Goal: Task Accomplishment & Management: Use online tool/utility

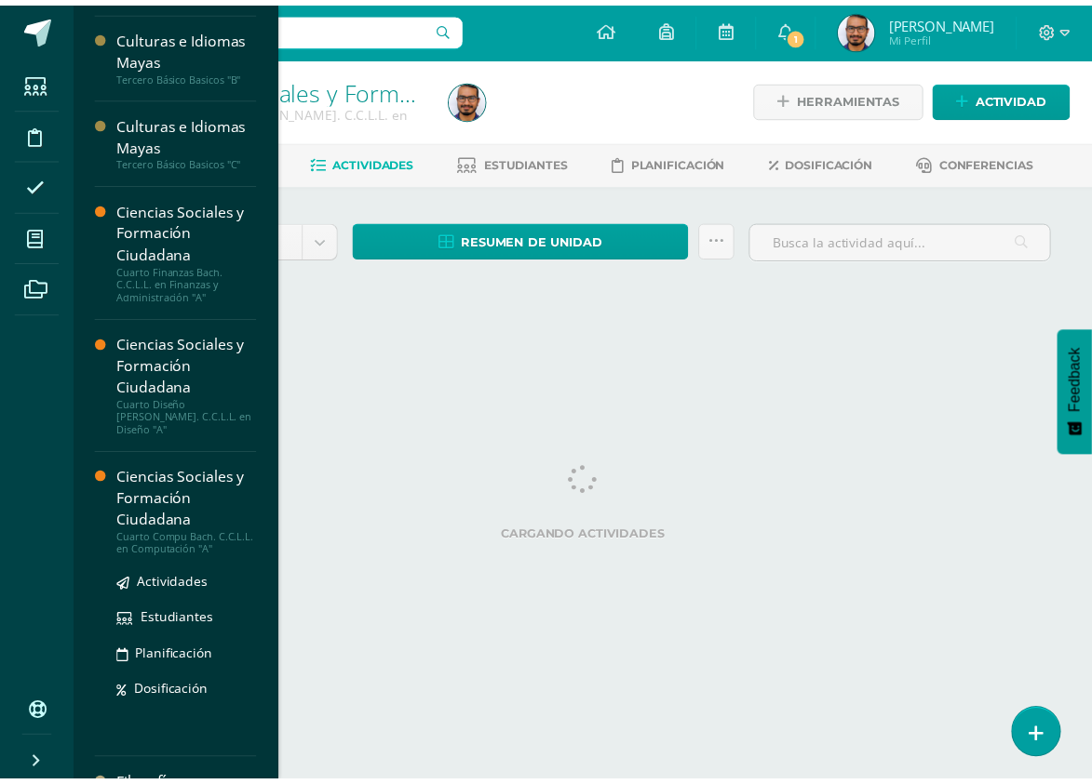
scroll to position [816, 0]
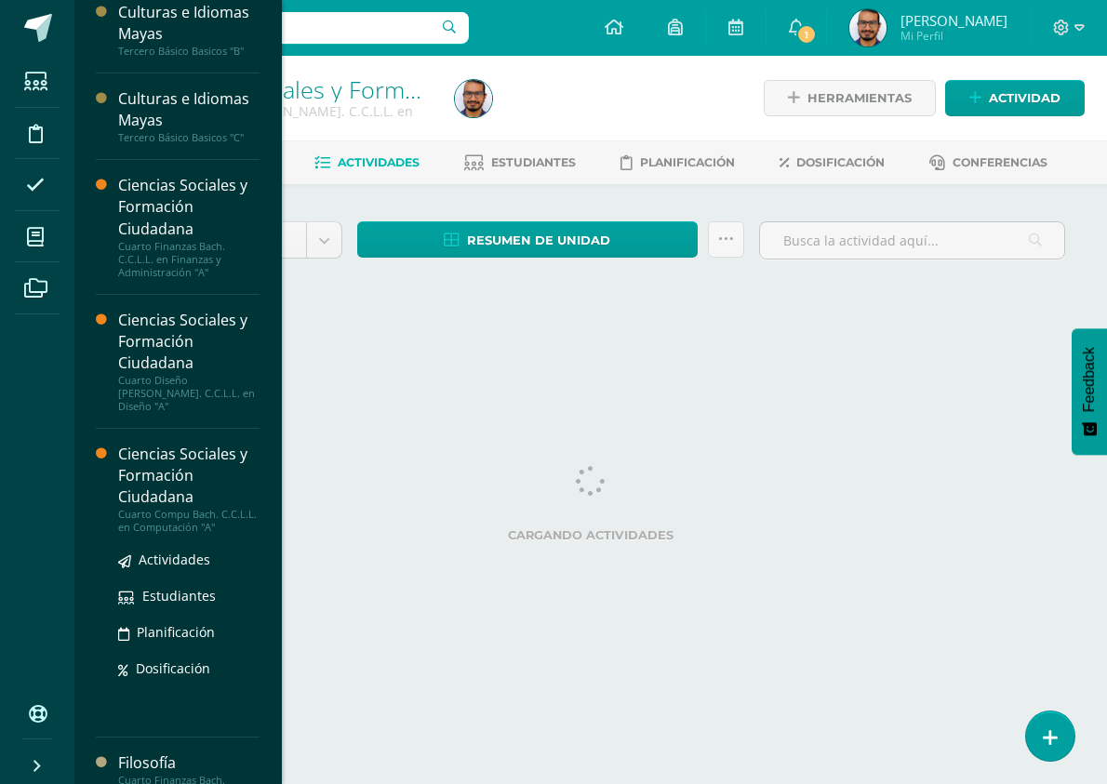
drag, startPoint x: 173, startPoint y: 543, endPoint x: 162, endPoint y: 532, distance: 15.8
click at [173, 551] on span "Actividades" at bounding box center [175, 560] width 72 height 18
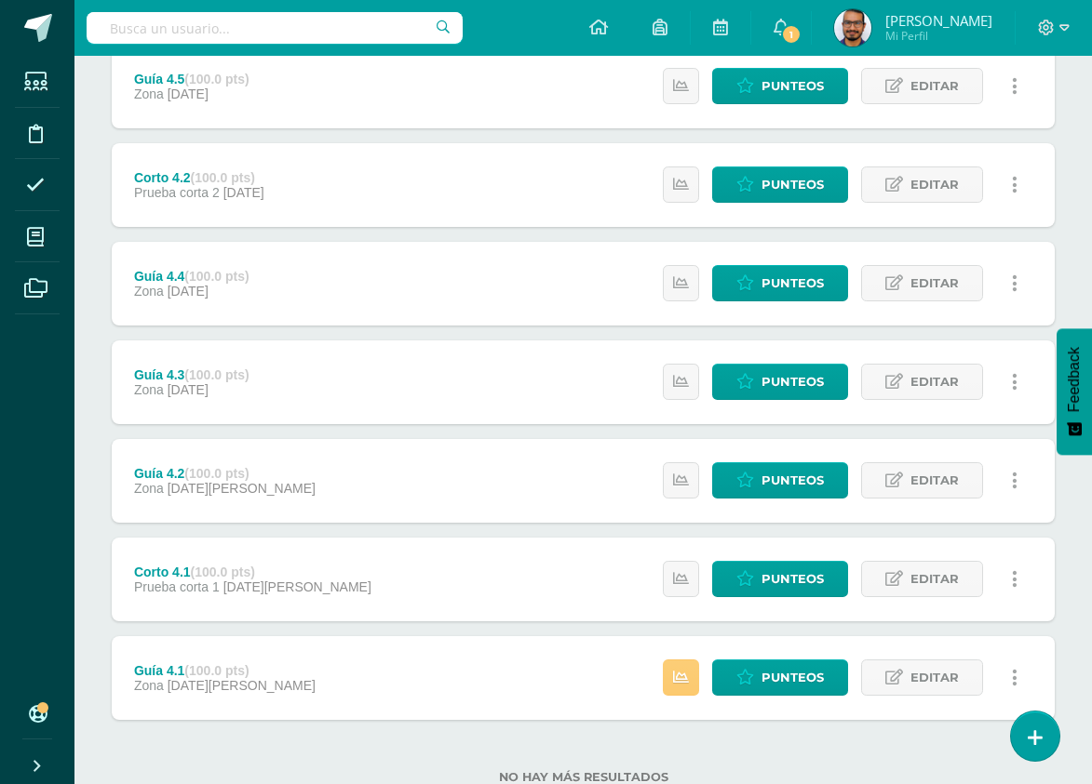
scroll to position [279, 0]
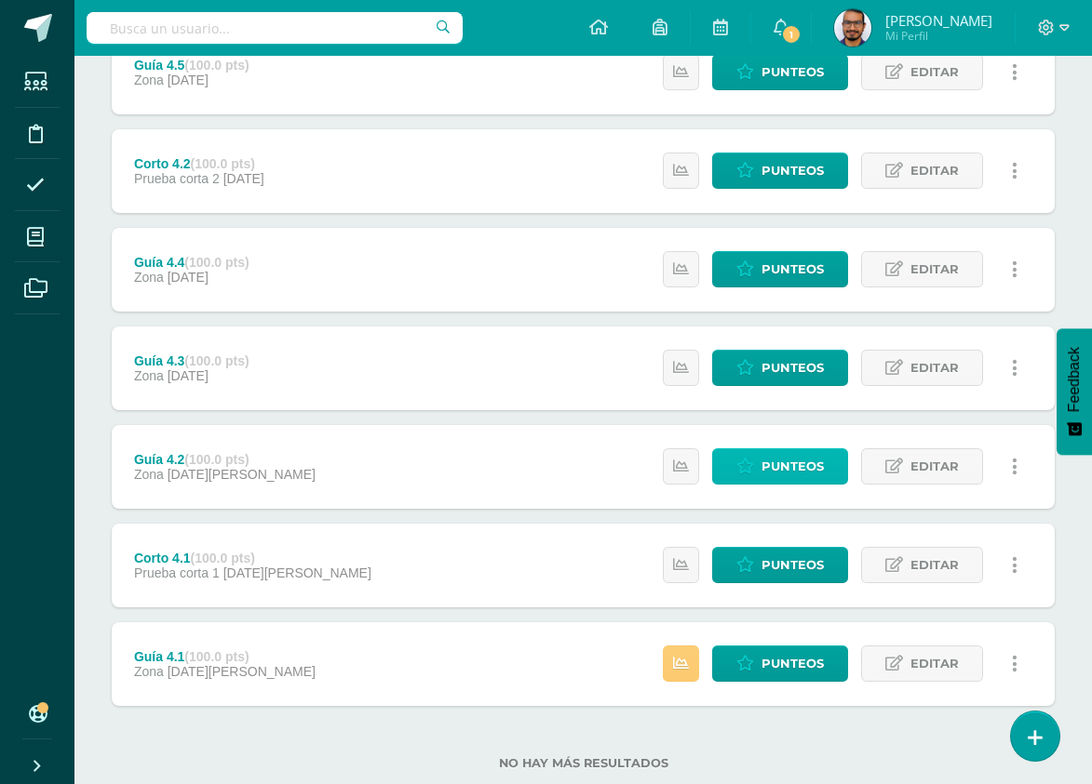
click at [798, 465] on span "Punteos" at bounding box center [792, 466] width 62 height 34
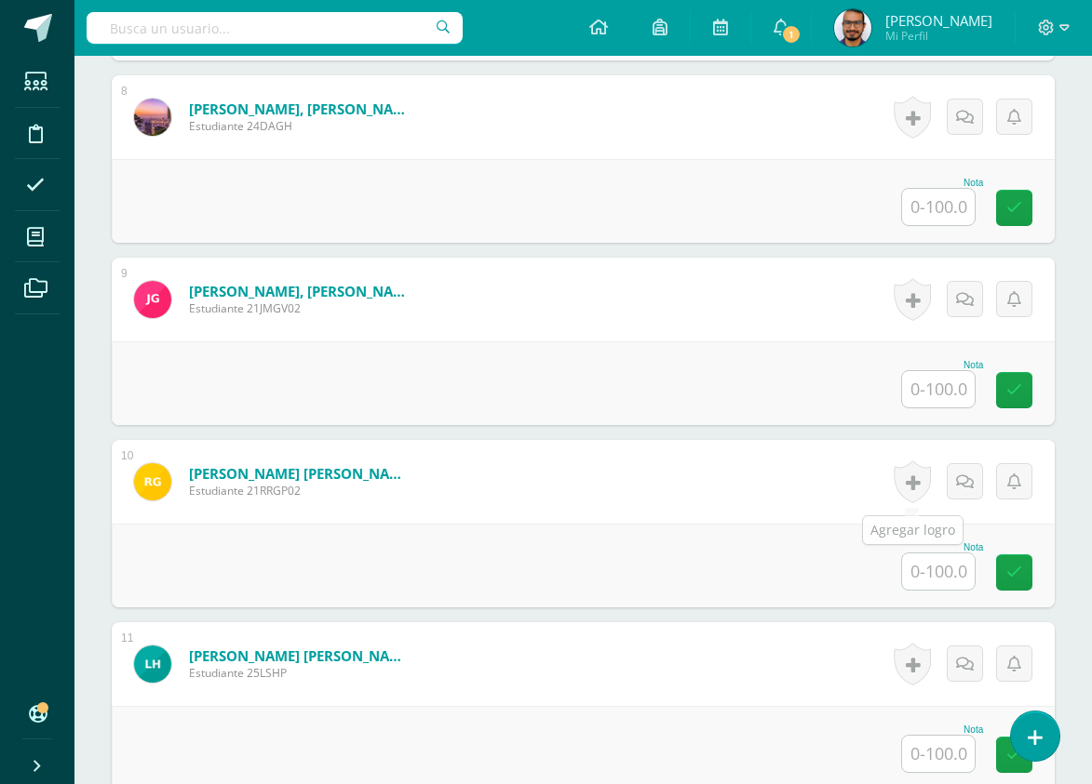
scroll to position [1967, 0]
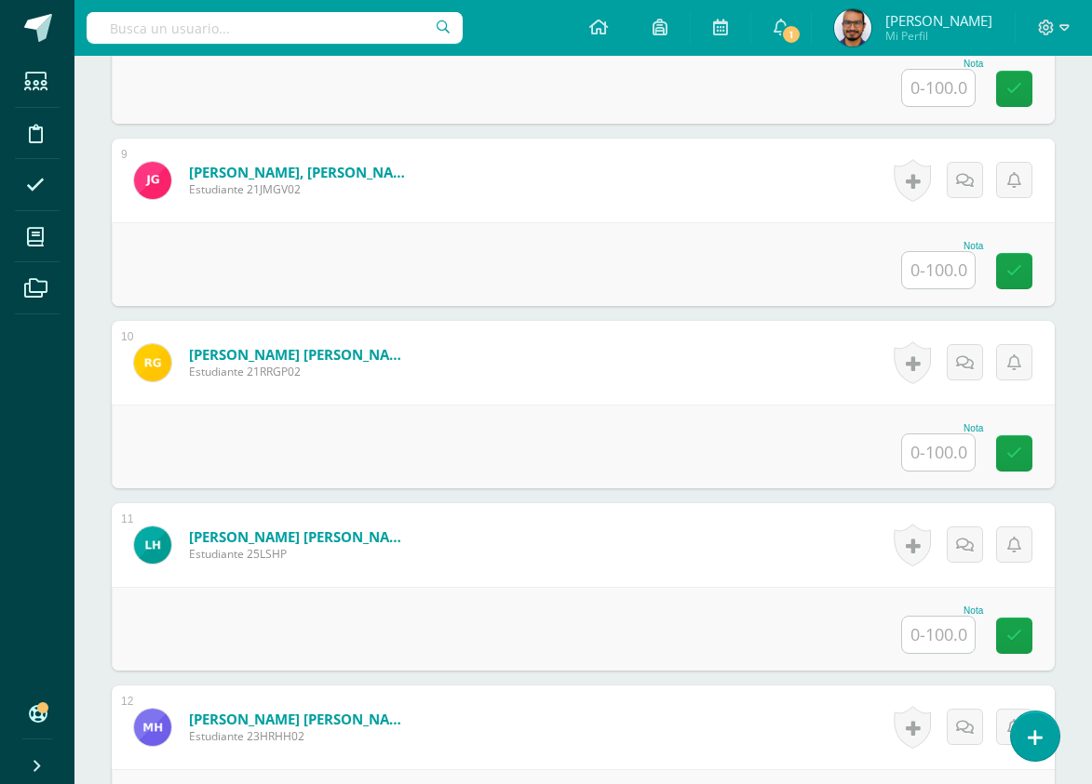
click at [947, 629] on input "text" at bounding box center [938, 635] width 73 height 36
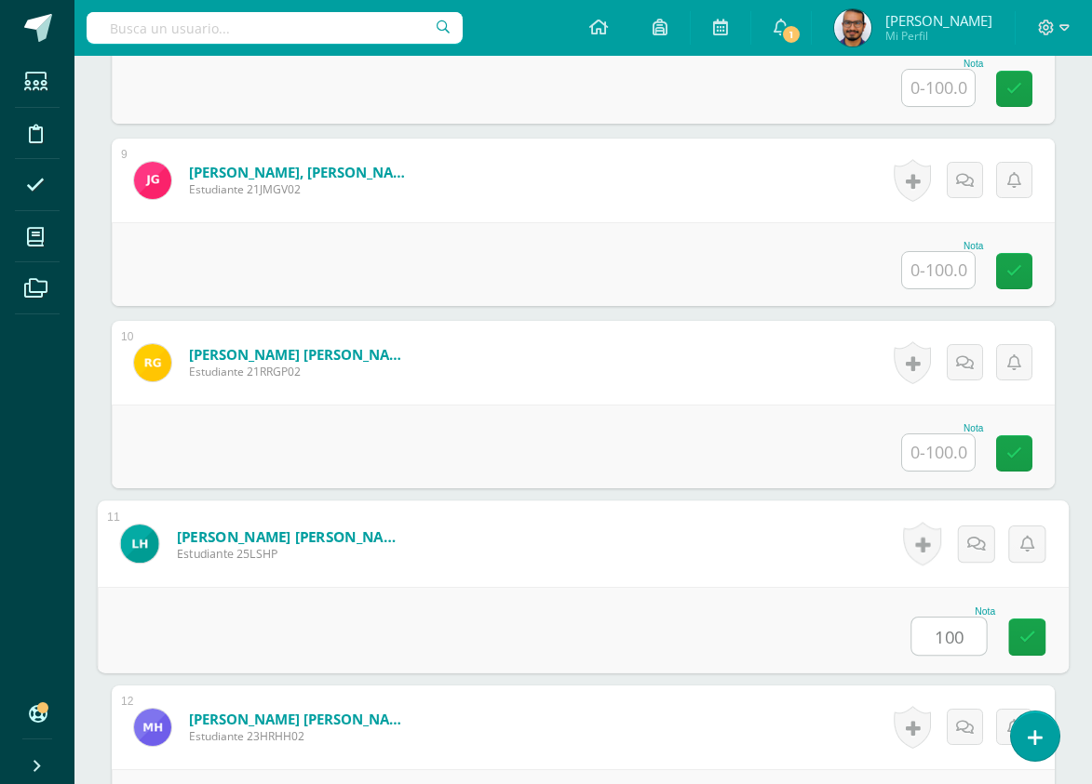
type input "100"
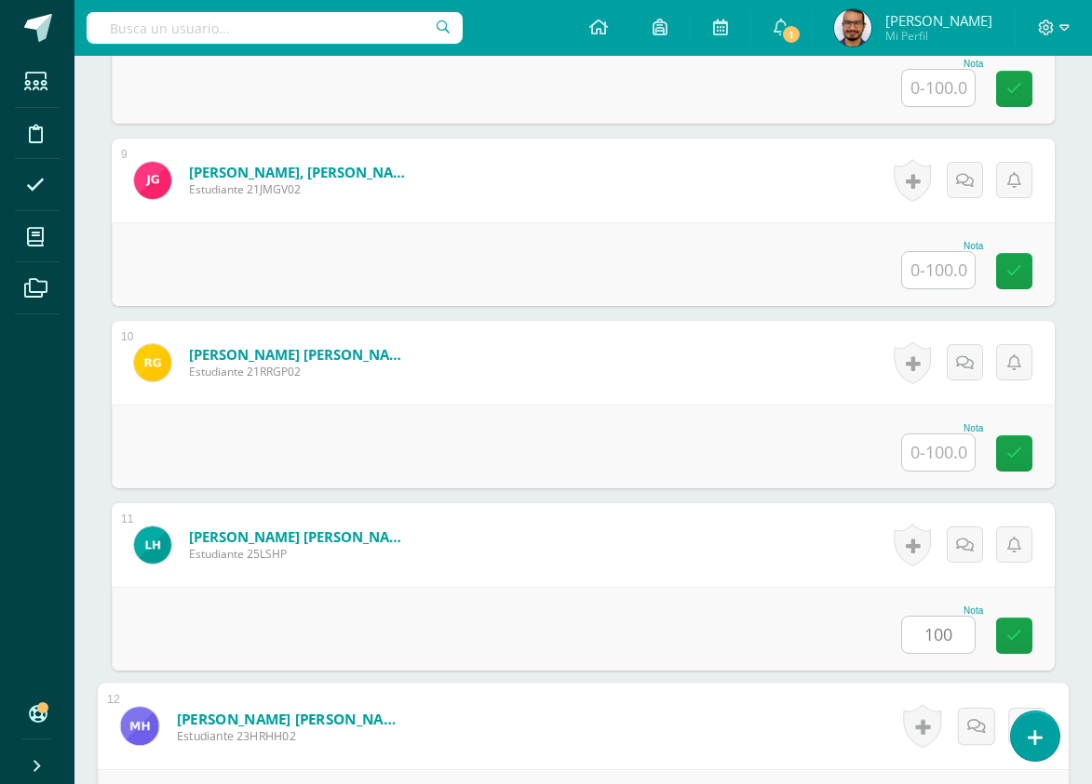
scroll to position [2392, 0]
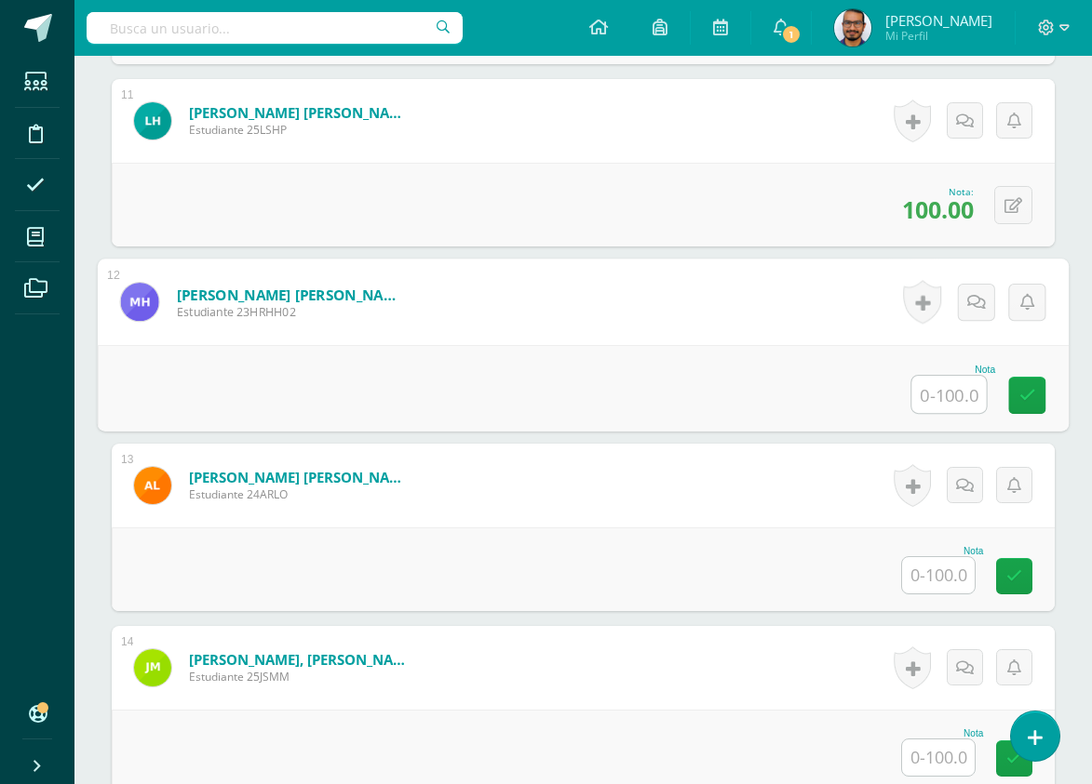
click at [933, 574] on input "text" at bounding box center [938, 575] width 73 height 36
click at [954, 404] on input "text" at bounding box center [949, 394] width 74 height 37
type input "100"
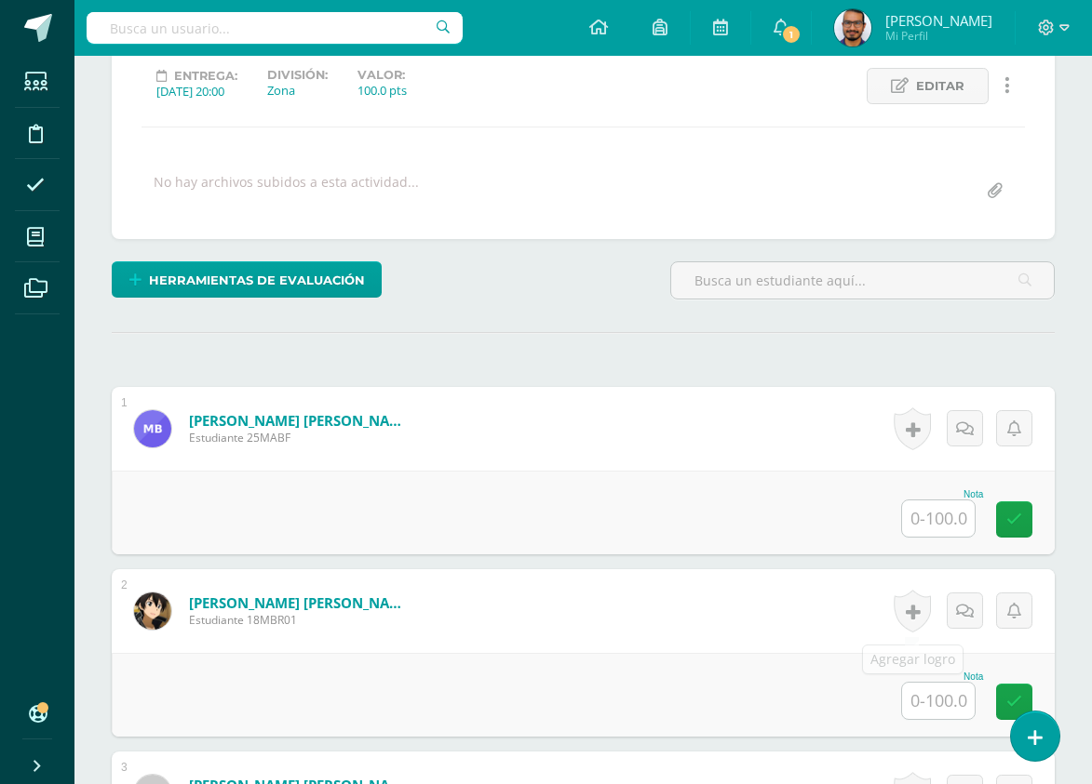
scroll to position [465, 0]
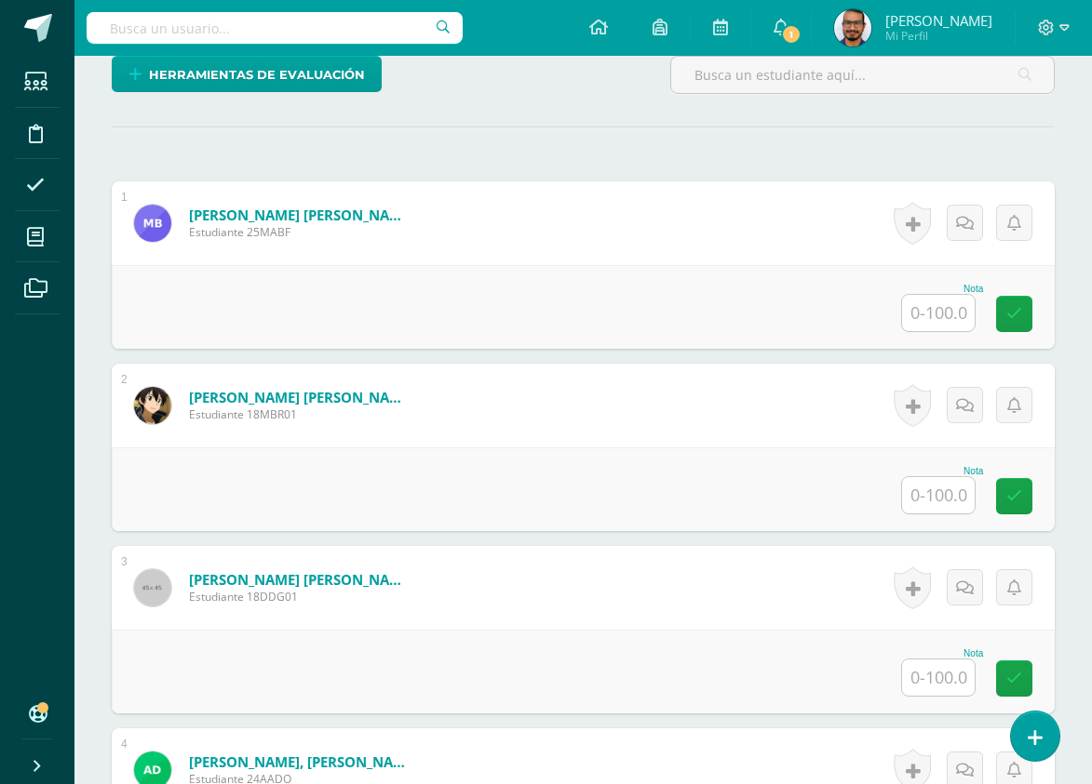
click at [949, 306] on input "text" at bounding box center [938, 313] width 73 height 36
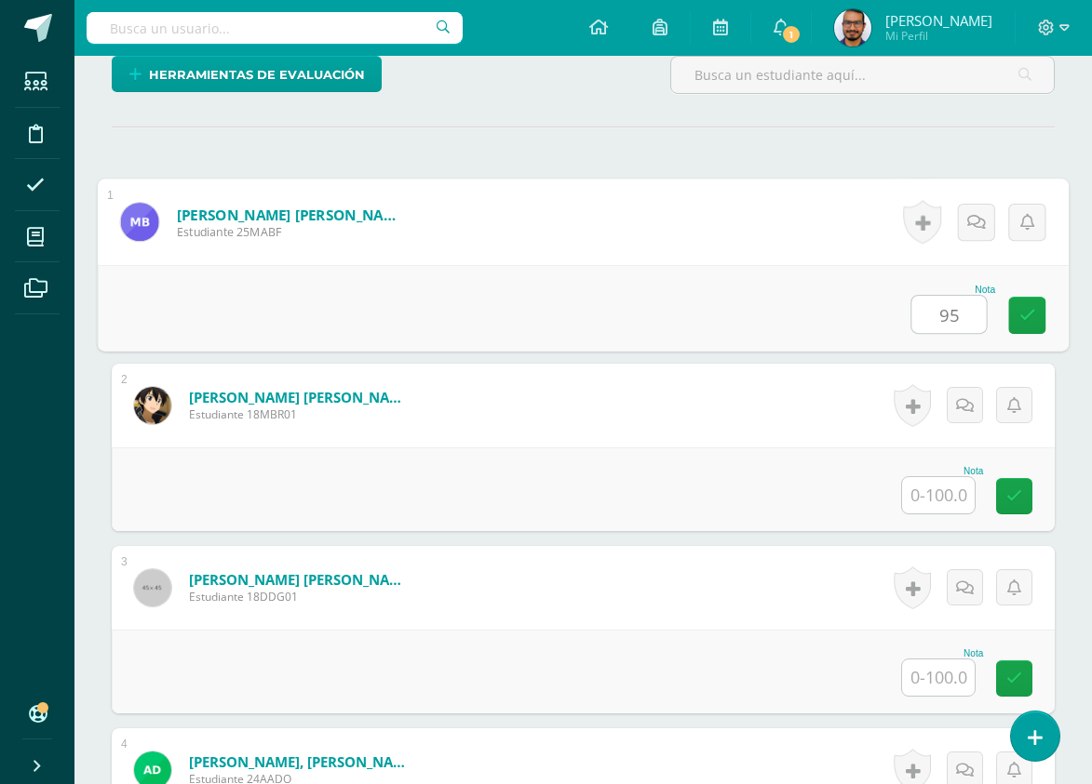
type input "95"
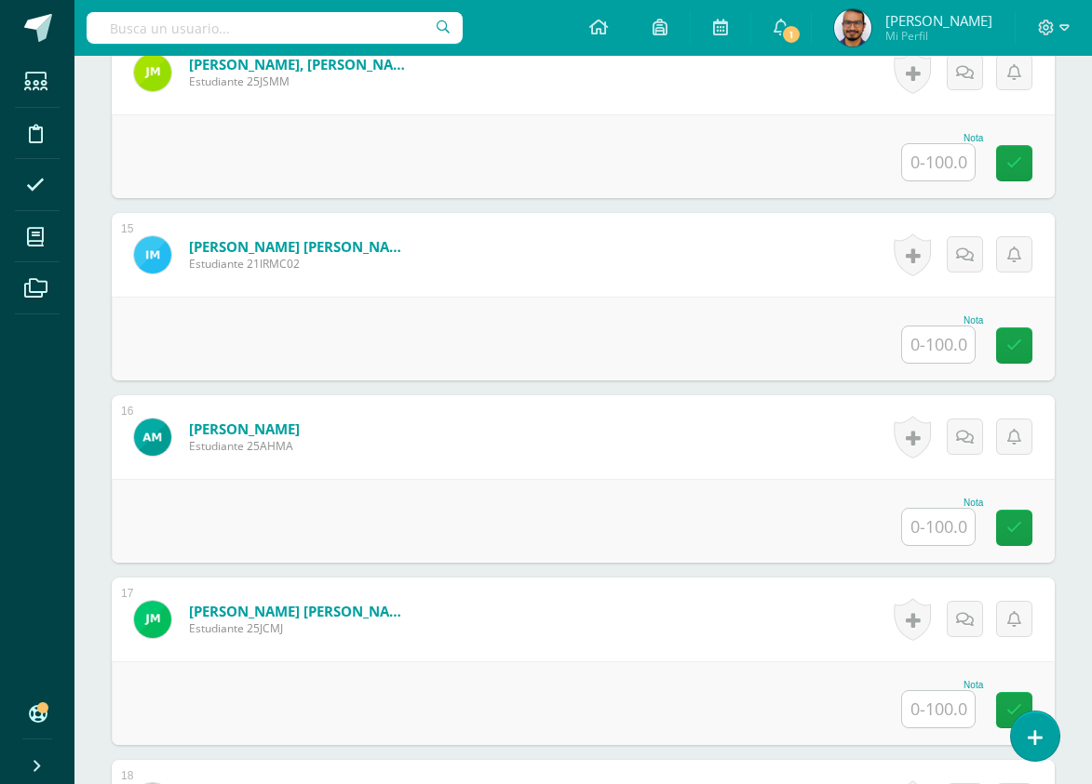
scroll to position [2792, 0]
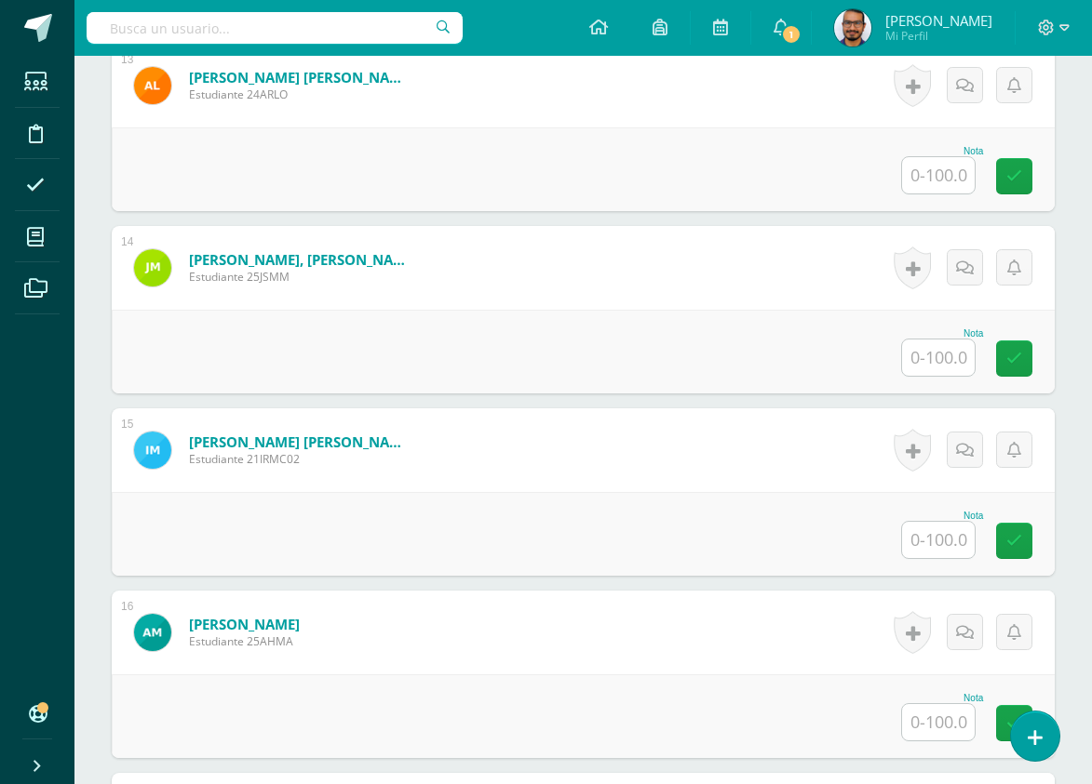
click at [945, 352] on input "text" at bounding box center [938, 358] width 73 height 36
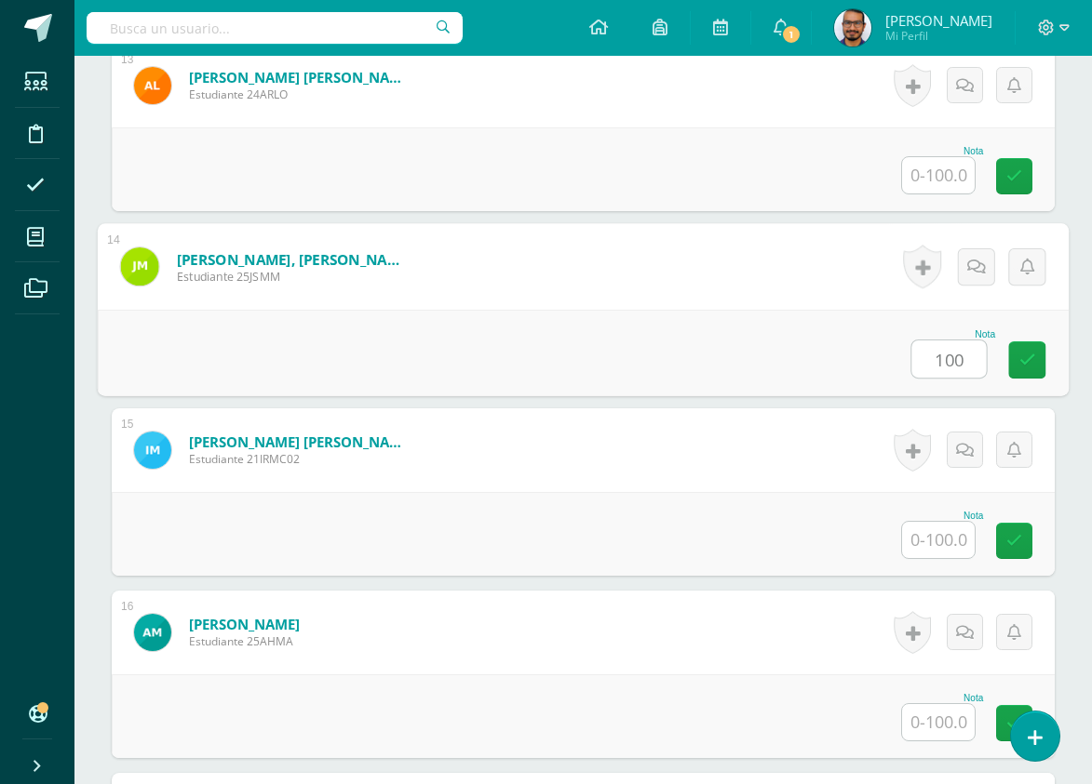
type input "100"
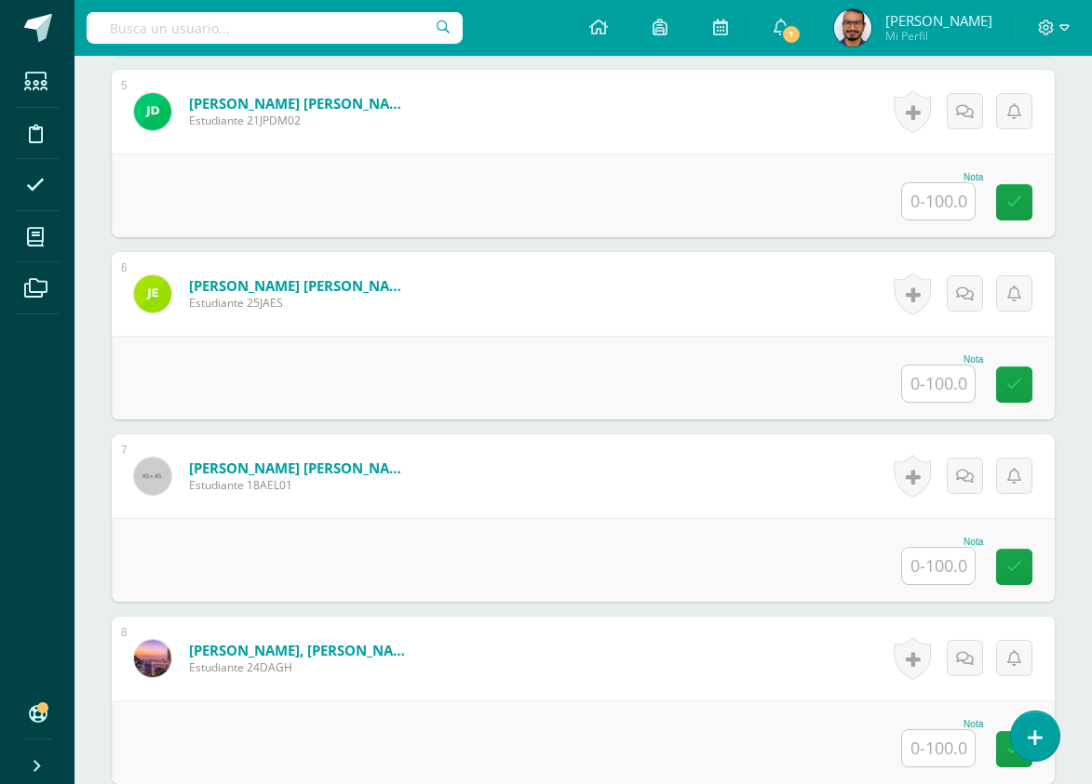
scroll to position [1303, 0]
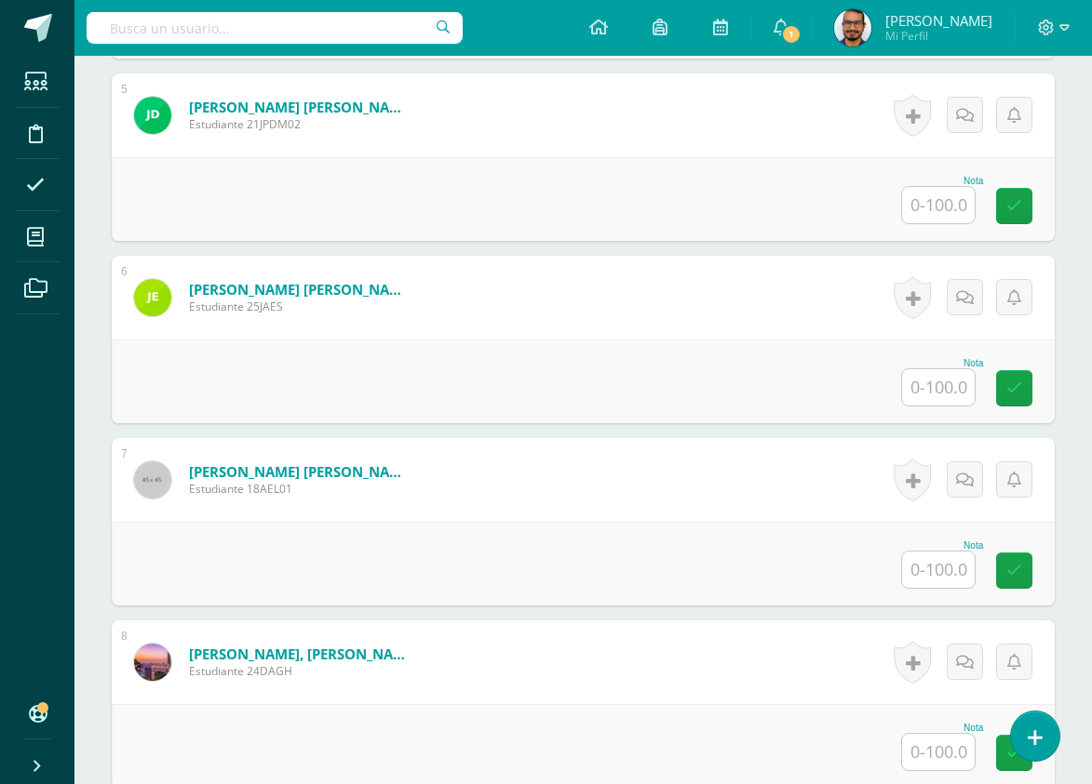
click at [939, 559] on input "text" at bounding box center [938, 570] width 73 height 36
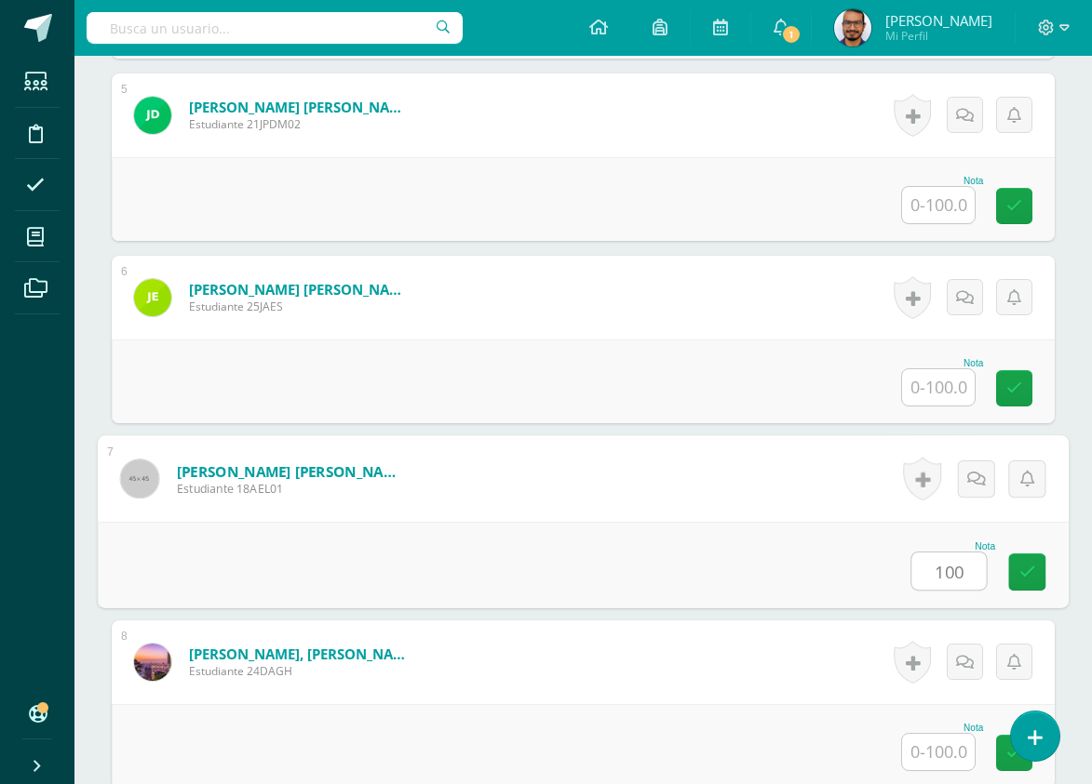
type input "100"
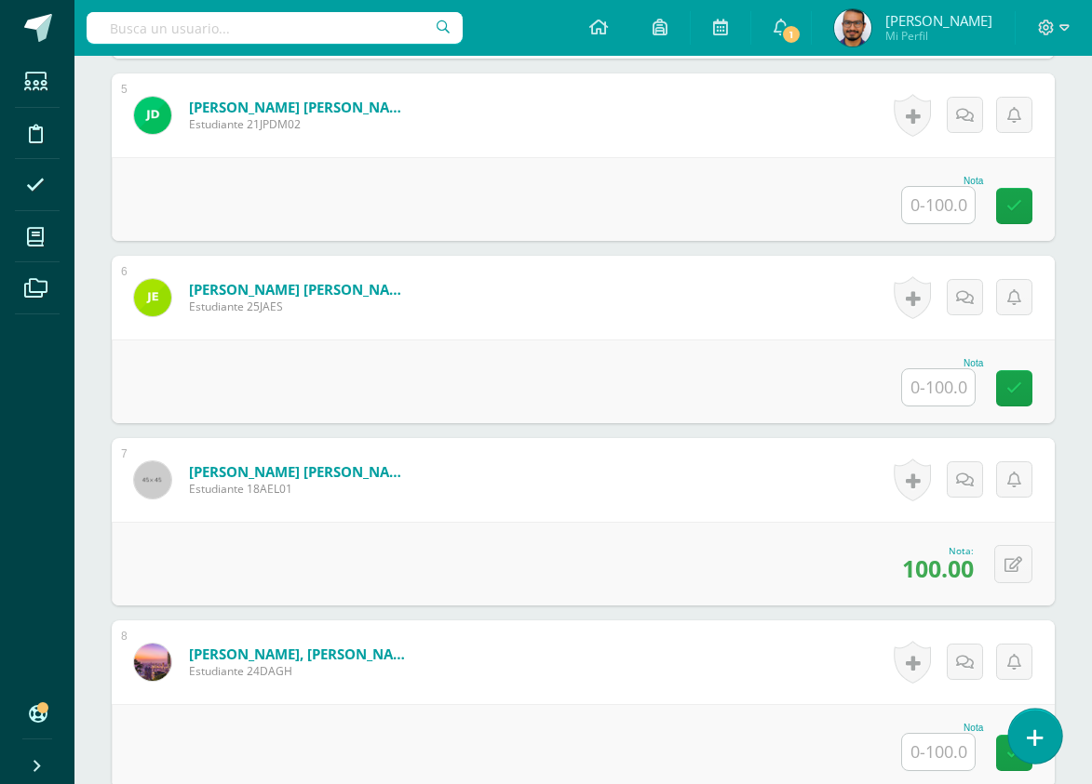
click at [1030, 723] on link at bounding box center [1034, 736] width 53 height 54
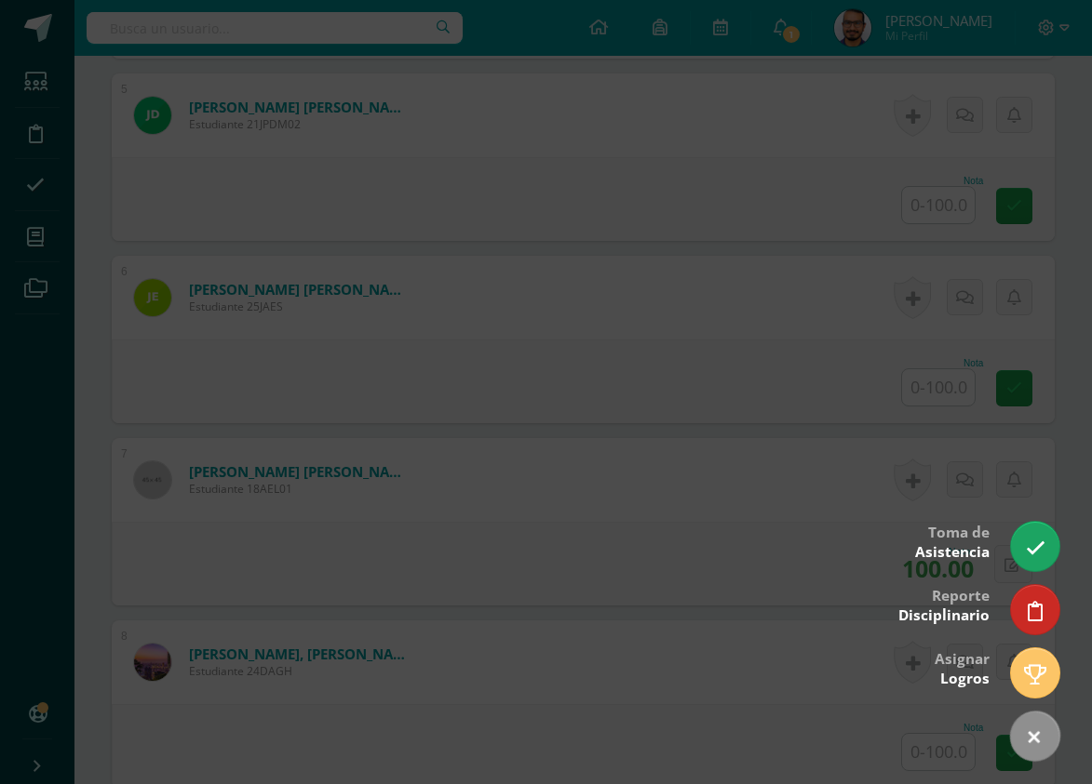
drag, startPoint x: 1074, startPoint y: 350, endPoint x: 987, endPoint y: 368, distance: 88.3
click at [1073, 351] on div at bounding box center [546, 392] width 1092 height 784
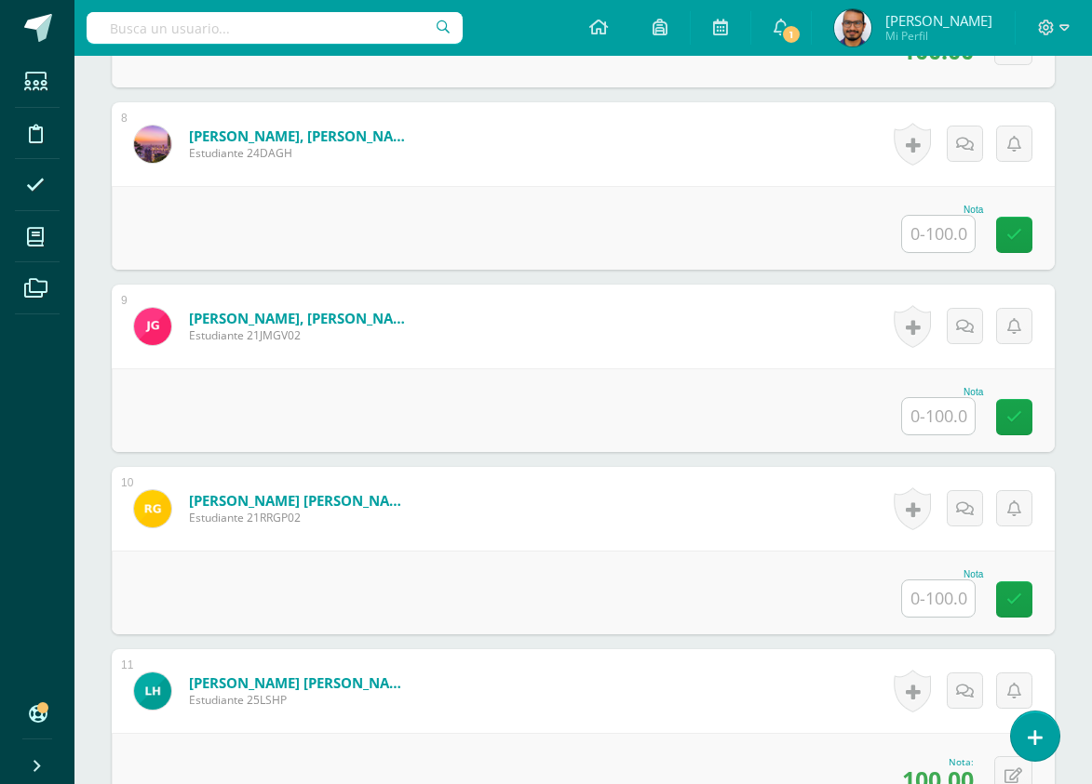
scroll to position [2047, 0]
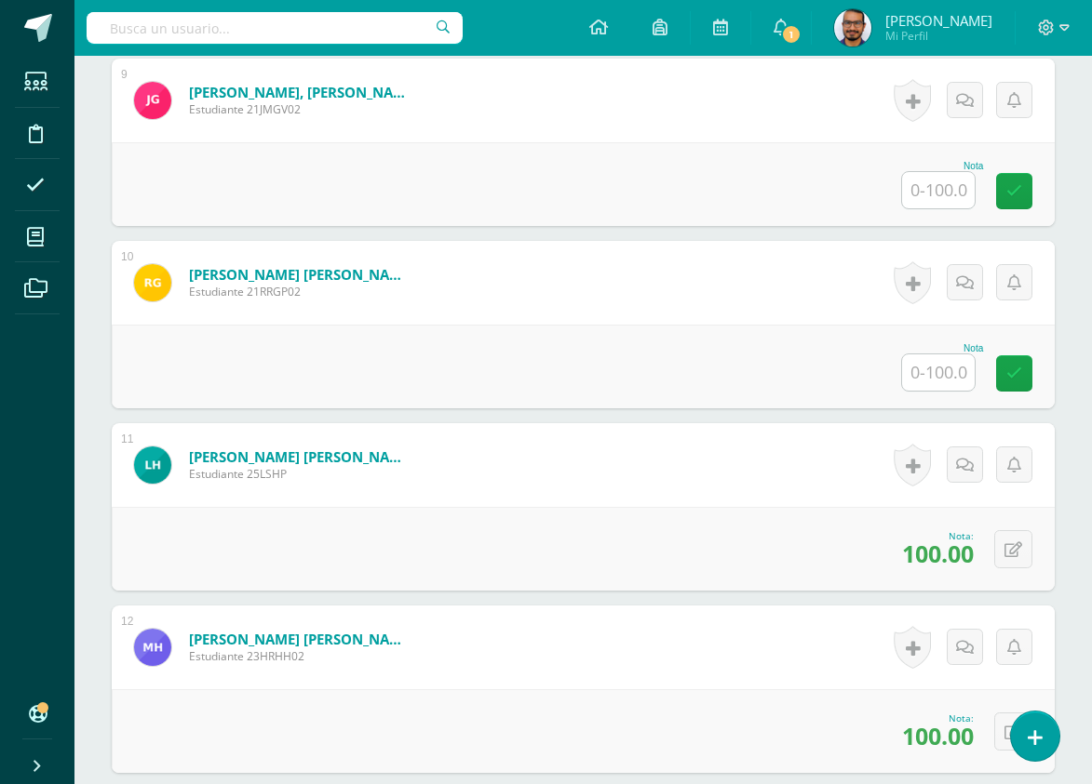
click at [942, 376] on input "text" at bounding box center [938, 373] width 73 height 36
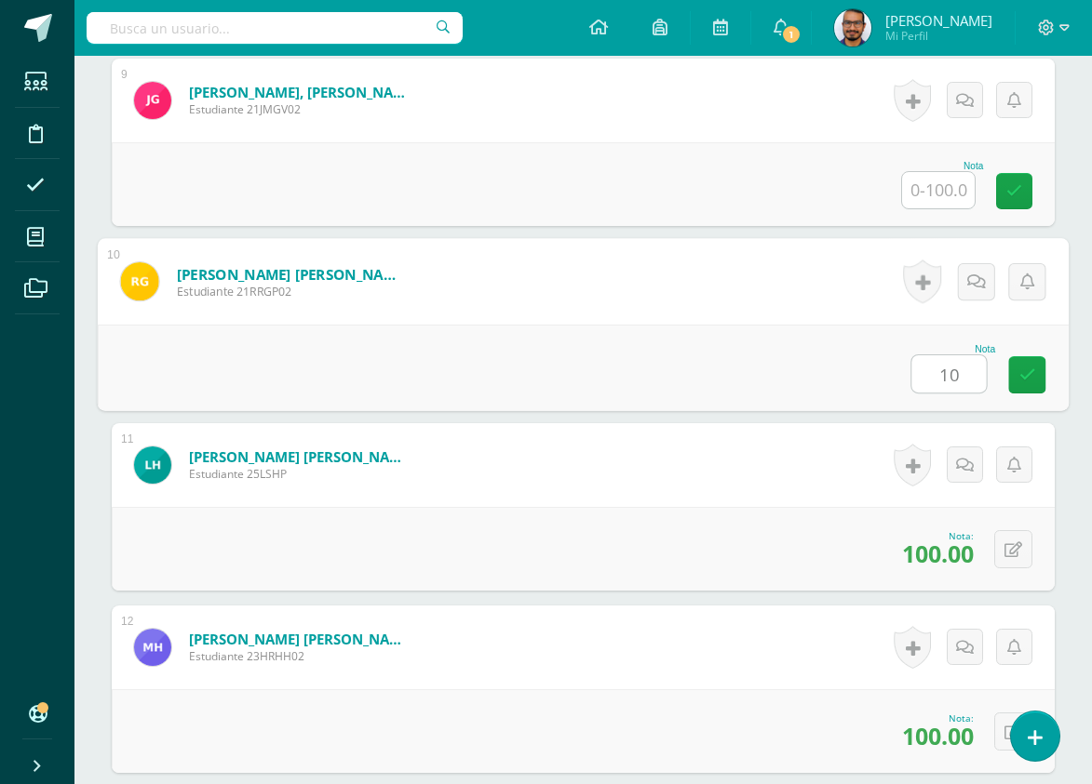
type input "100"
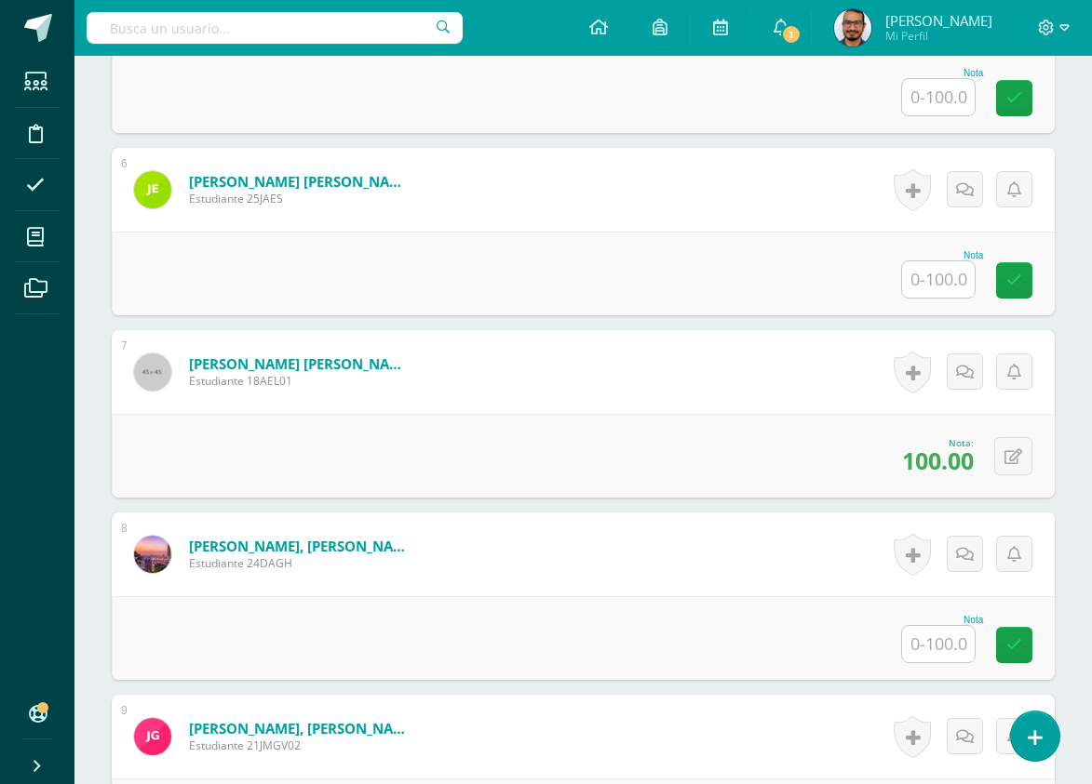
scroll to position [1582, 0]
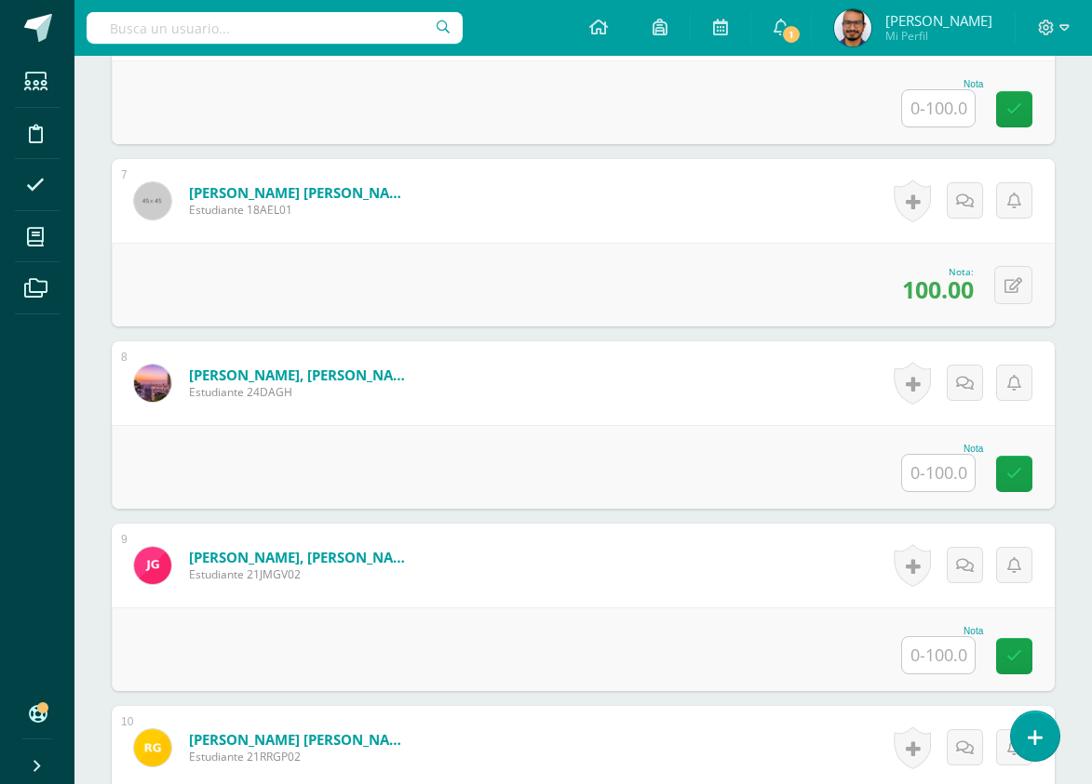
drag, startPoint x: 924, startPoint y: 640, endPoint x: 905, endPoint y: 650, distance: 20.8
click at [925, 639] on input "text" at bounding box center [938, 655] width 73 height 36
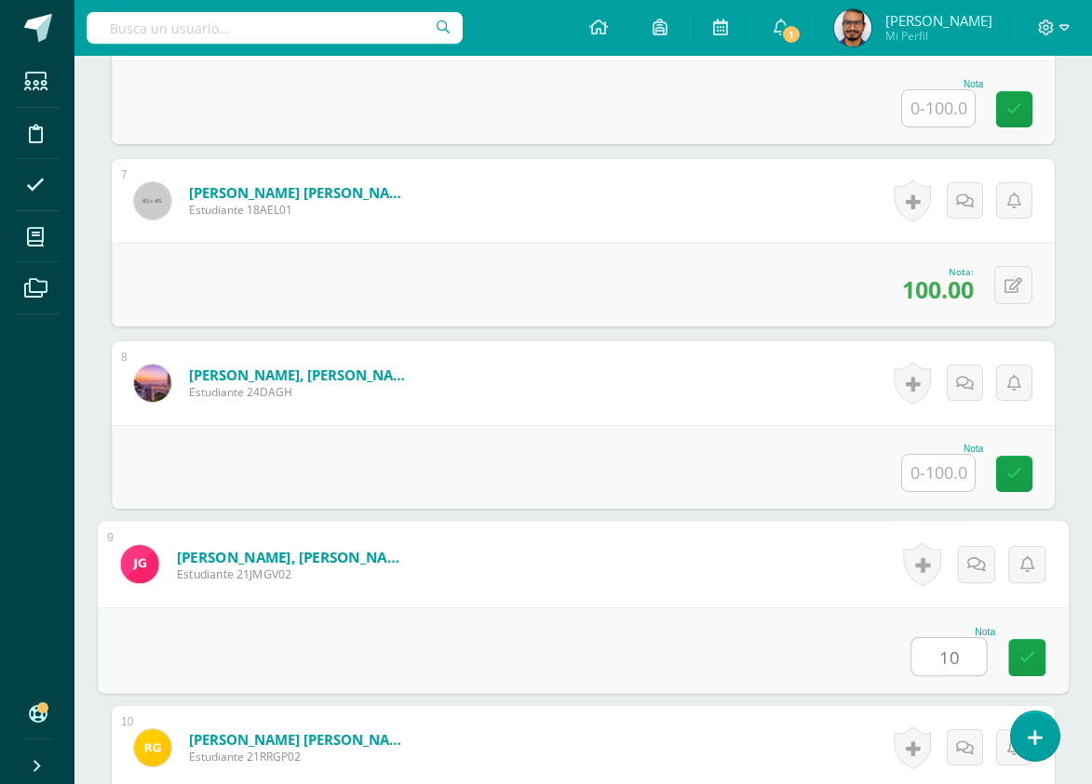
type input "100"
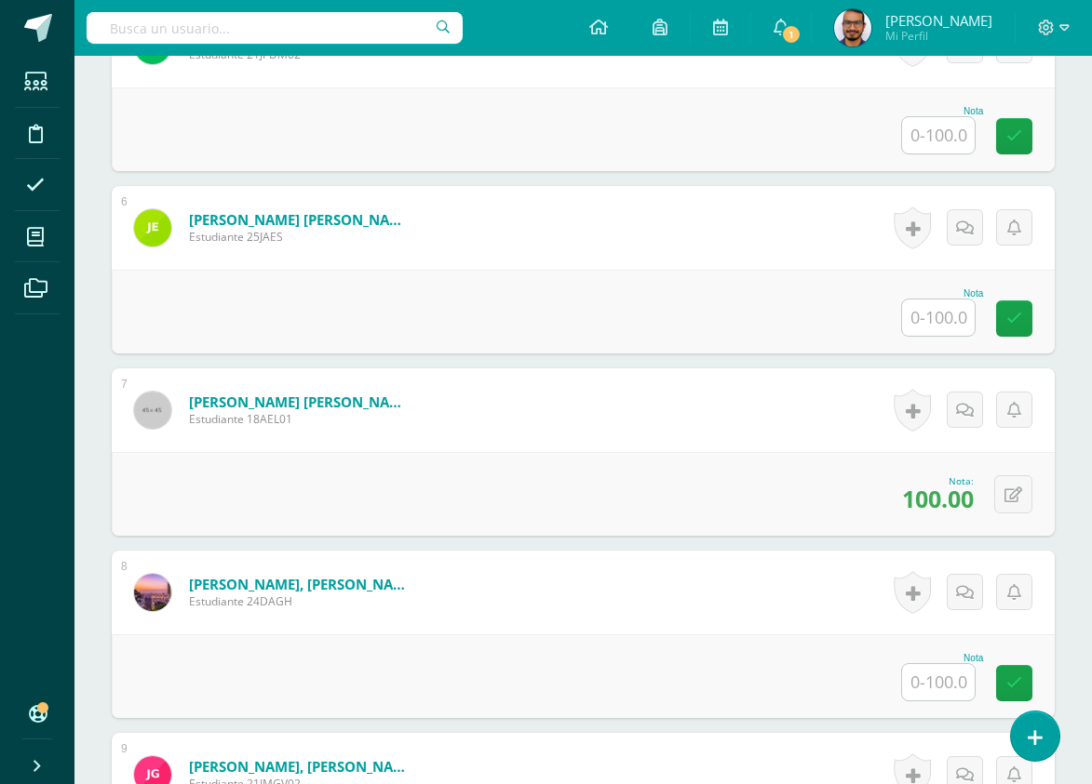
scroll to position [1396, 0]
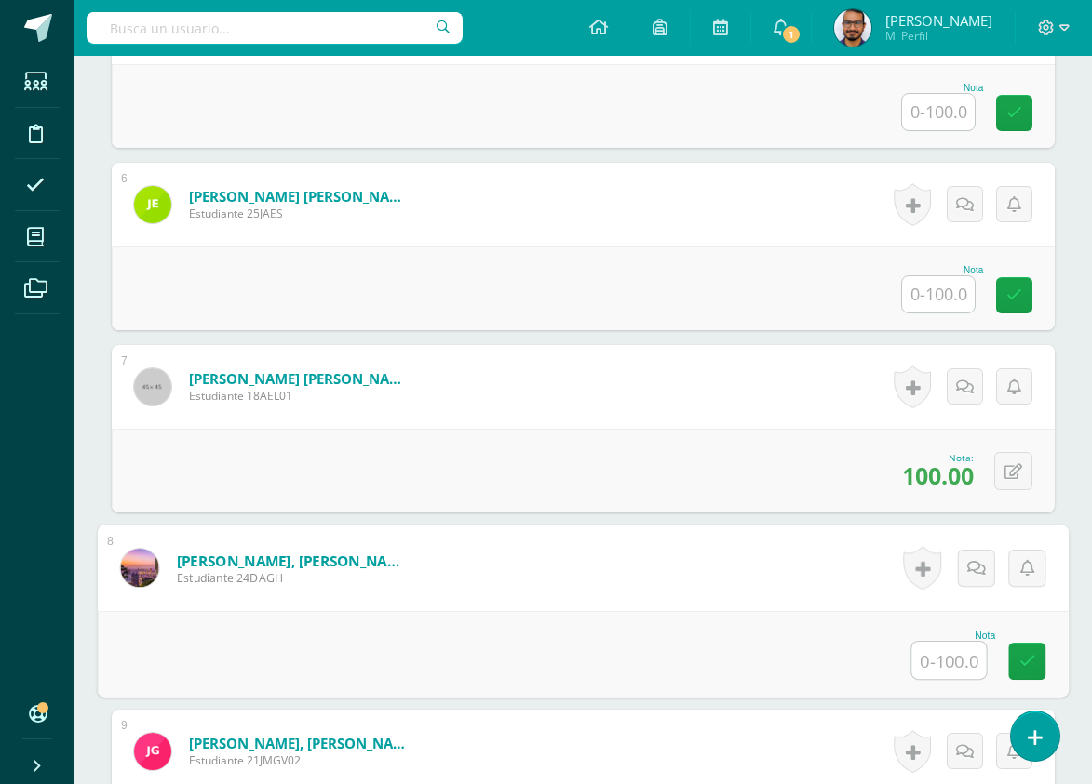
click at [943, 664] on input "text" at bounding box center [949, 660] width 74 height 37
type input "80"
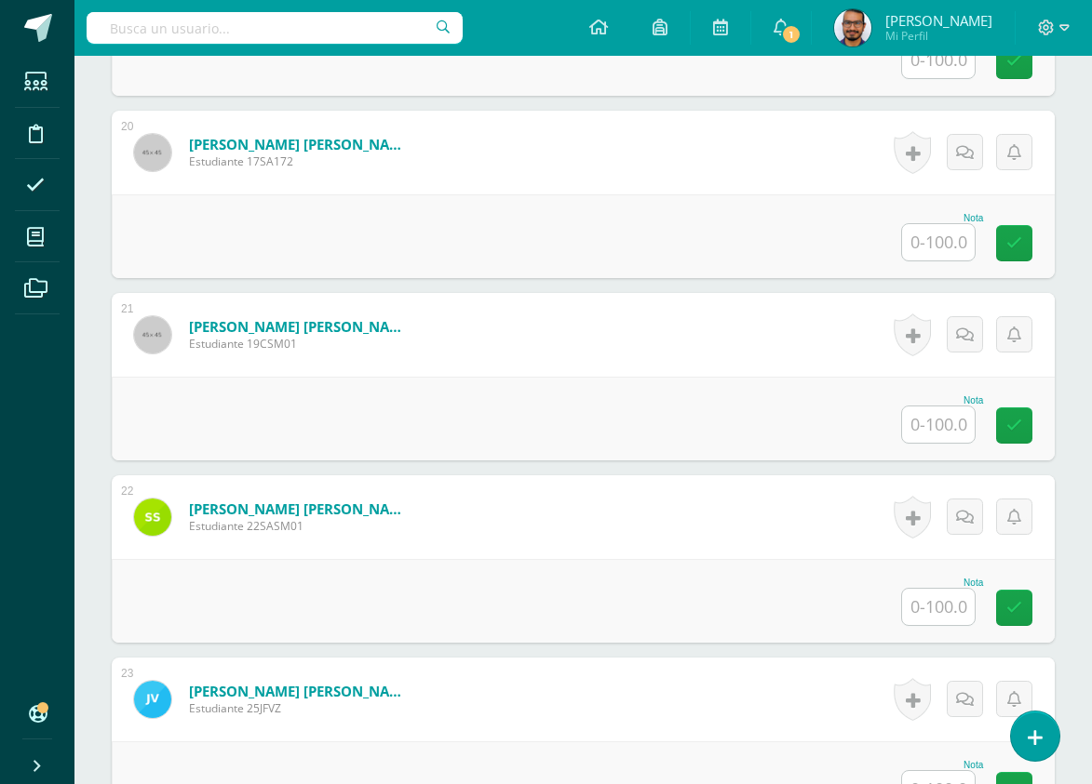
scroll to position [4438, 0]
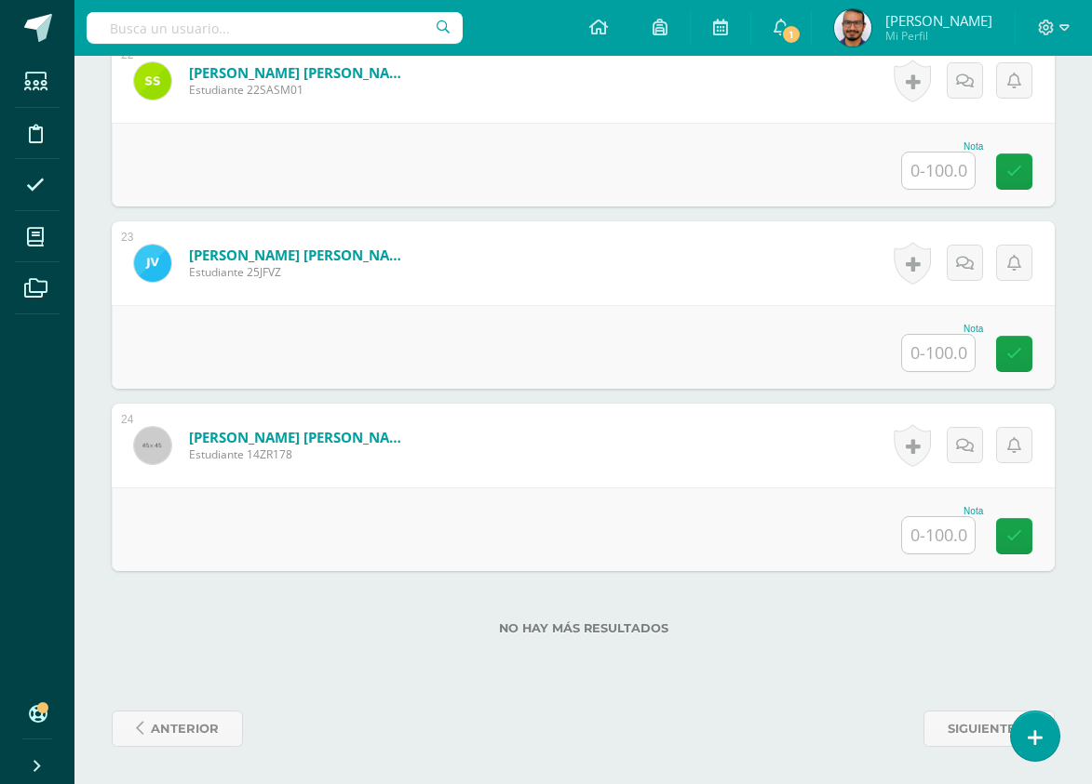
click at [937, 540] on input "text" at bounding box center [938, 535] width 73 height 36
click at [1004, 534] on button at bounding box center [1013, 530] width 38 height 38
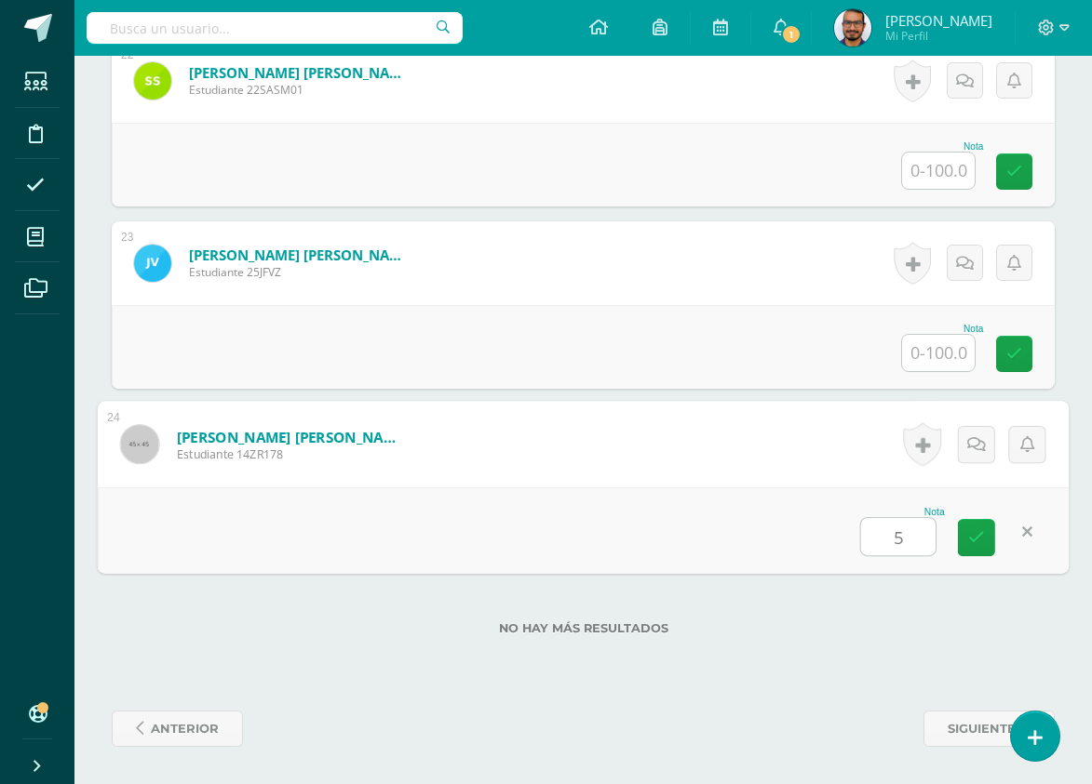
type input "55"
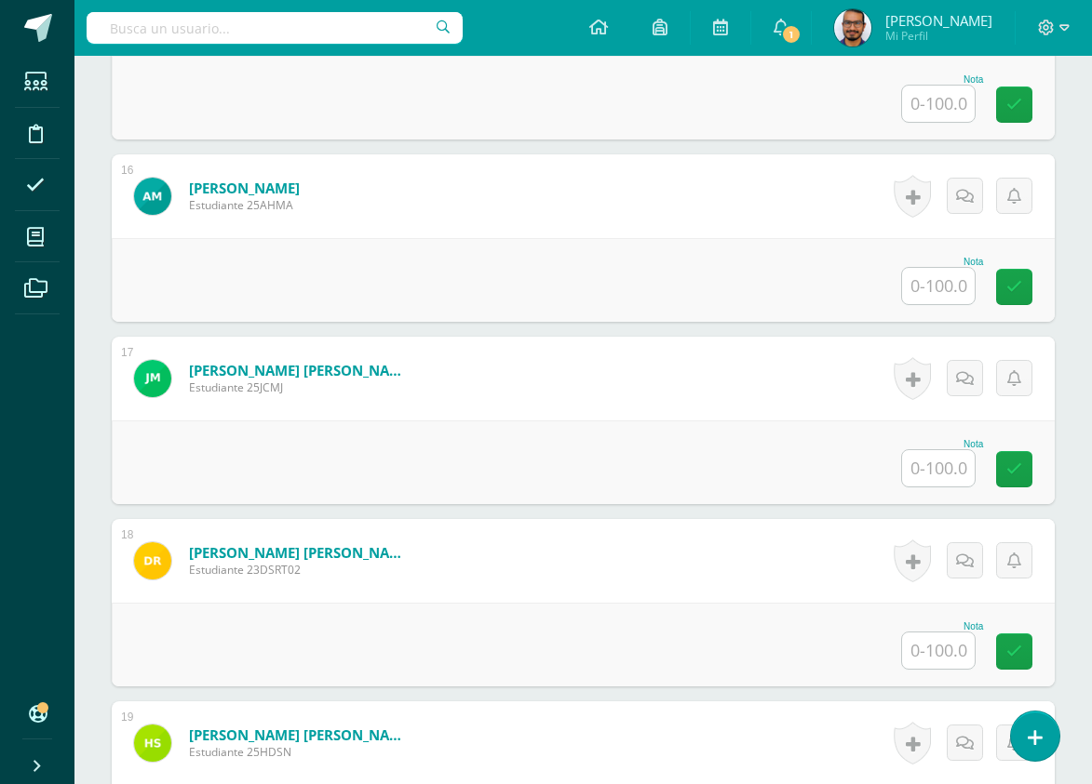
scroll to position [3321, 0]
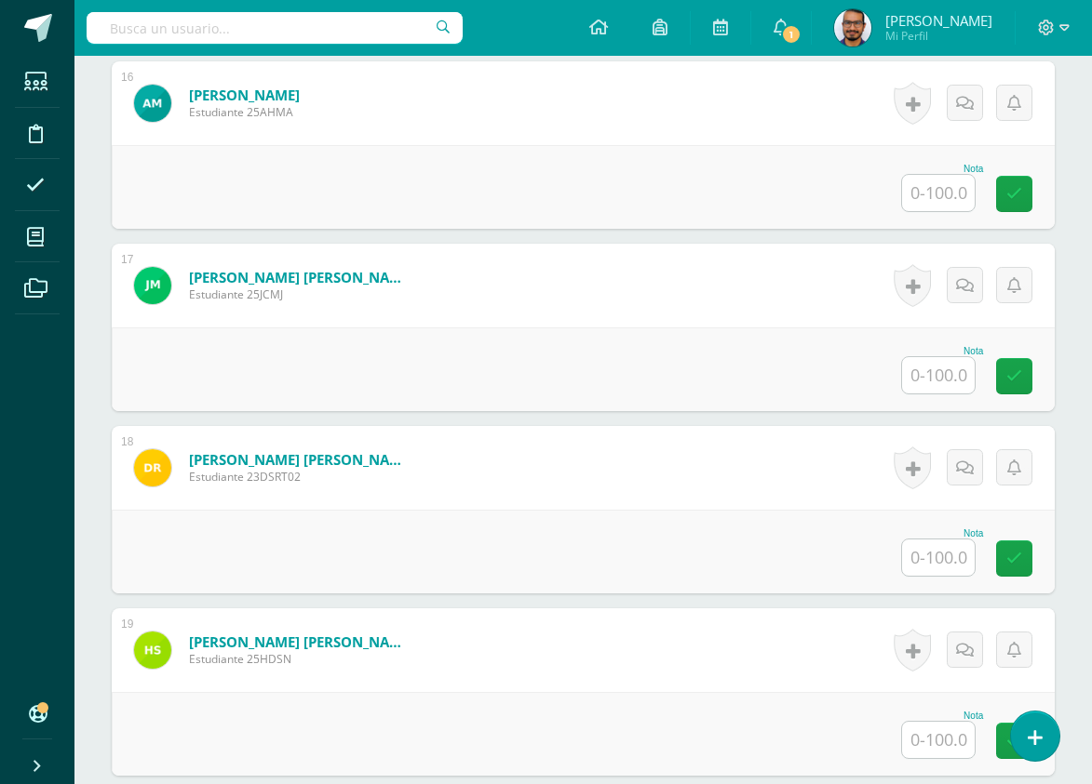
click at [943, 545] on input "text" at bounding box center [938, 558] width 73 height 36
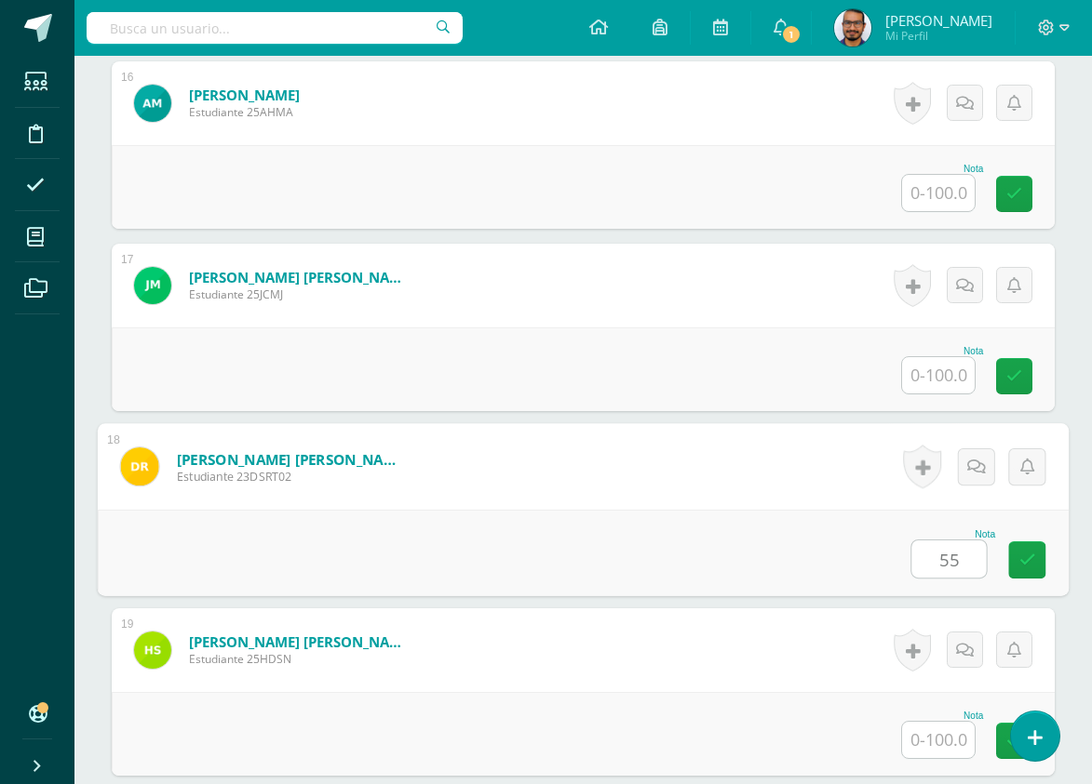
type input "55"
